Goal: Check status: Check status

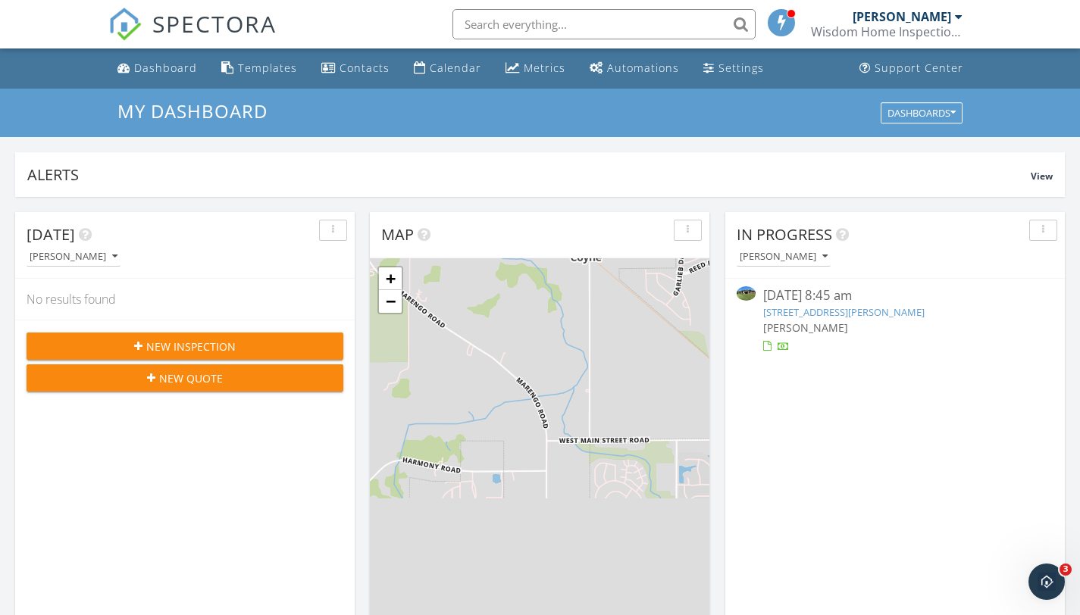
click at [959, 16] on div at bounding box center [959, 17] width 8 height 12
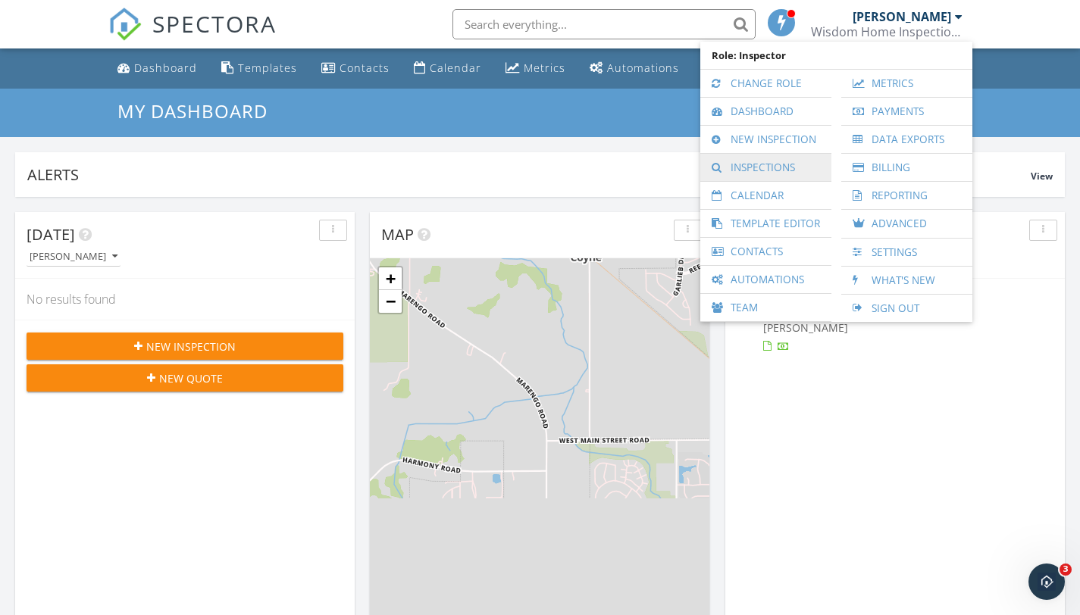
click at [803, 166] on link "Inspections" at bounding box center [766, 167] width 116 height 27
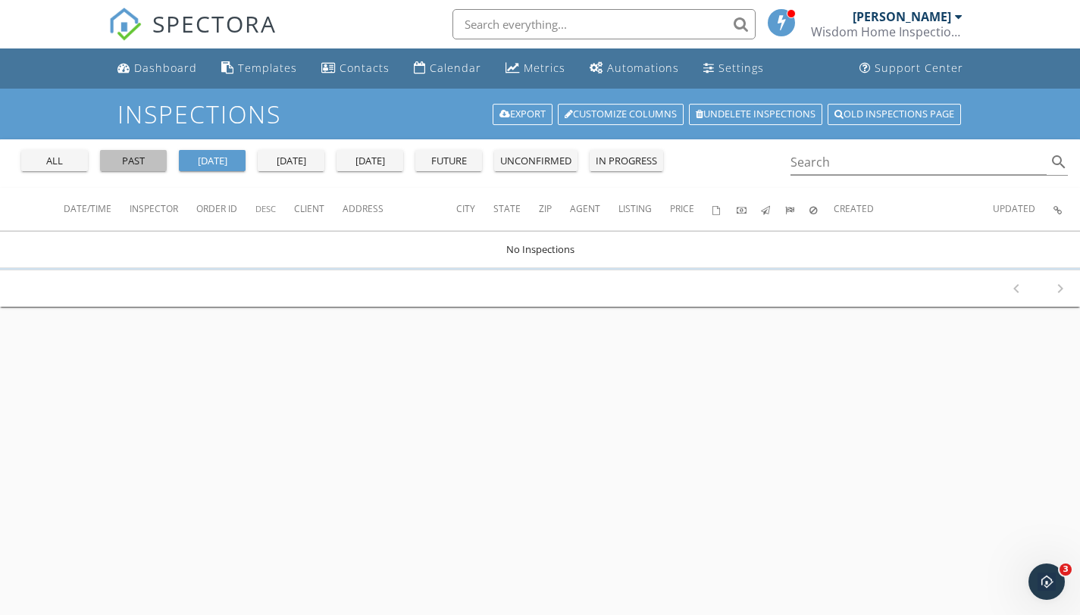
click at [147, 164] on div "past" at bounding box center [133, 161] width 55 height 15
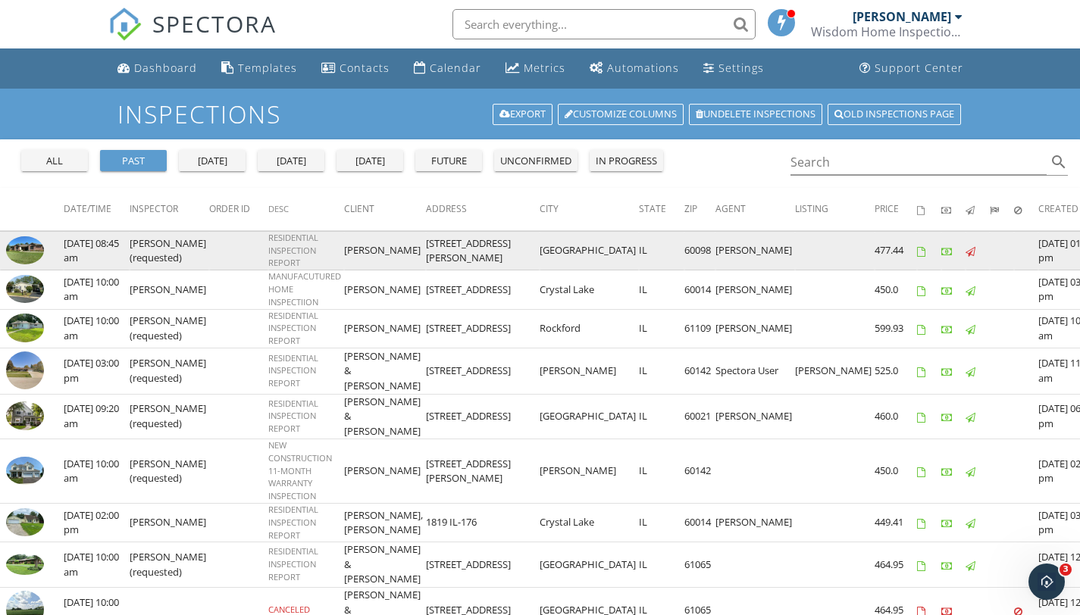
click at [30, 248] on img at bounding box center [25, 250] width 38 height 29
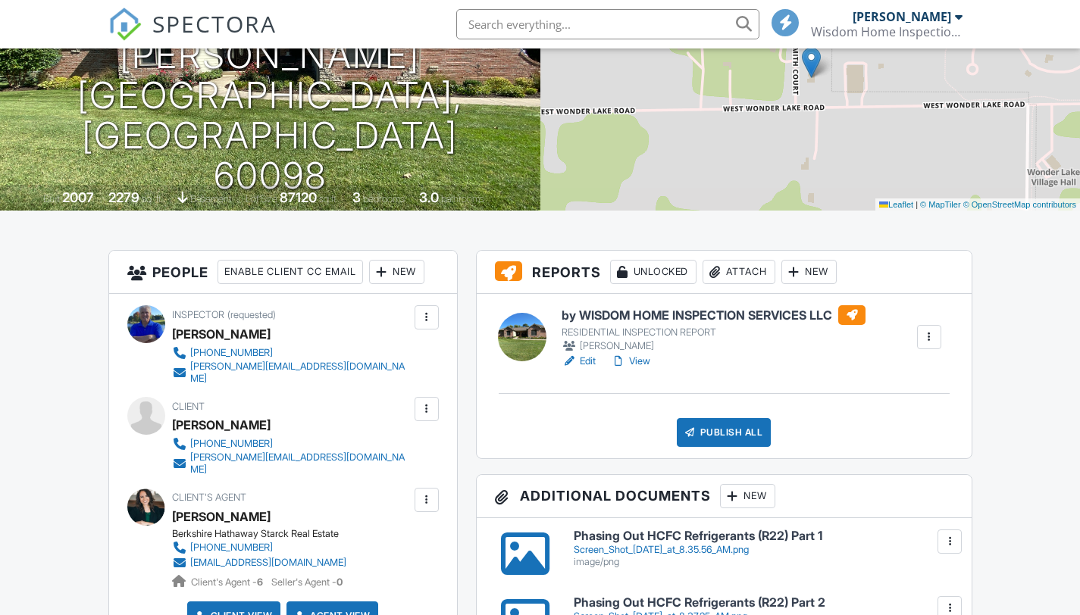
click at [587, 358] on link "Edit" at bounding box center [579, 361] width 34 height 15
